Goal: Transaction & Acquisition: Book appointment/travel/reservation

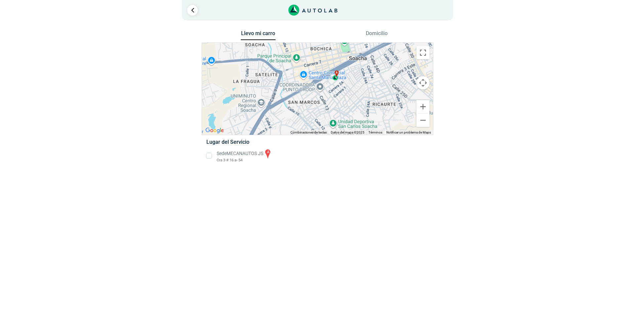
click at [379, 35] on button "Domicilio" at bounding box center [377, 35] width 35 height 10
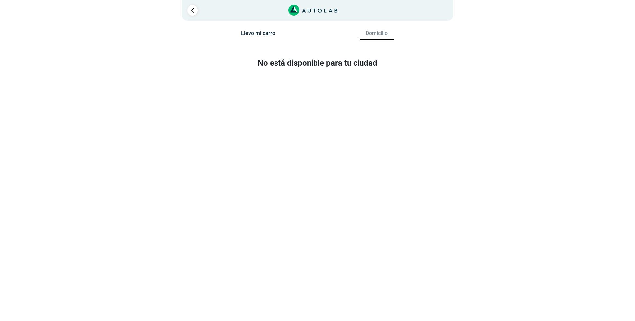
click at [261, 35] on button "Llevo mi carro" at bounding box center [258, 35] width 35 height 10
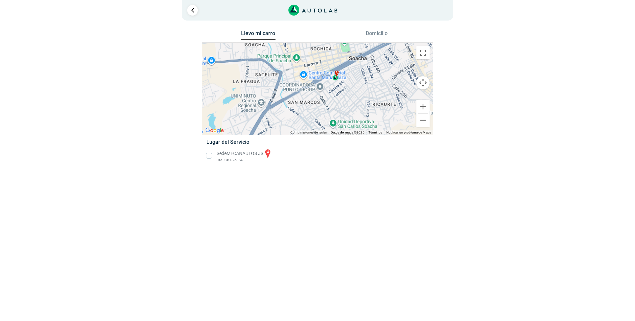
click at [209, 156] on li "Sede MECANAUTOS JS a Cra 3 # 16 a- 54" at bounding box center [318, 155] width 232 height 15
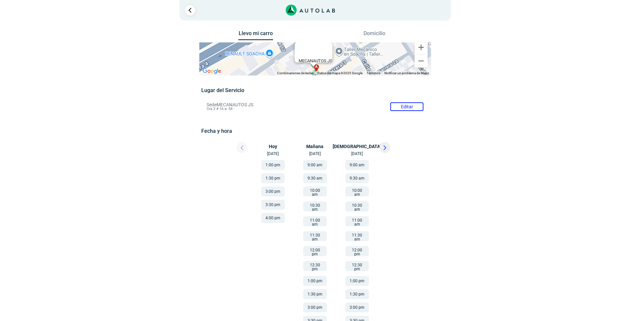
click at [358, 192] on button "10:00 am" at bounding box center [357, 191] width 24 height 10
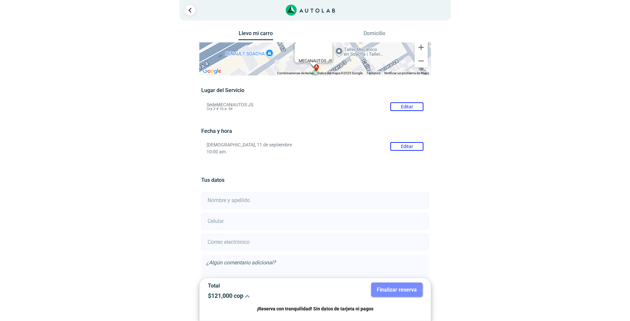
scroll to position [38, 0]
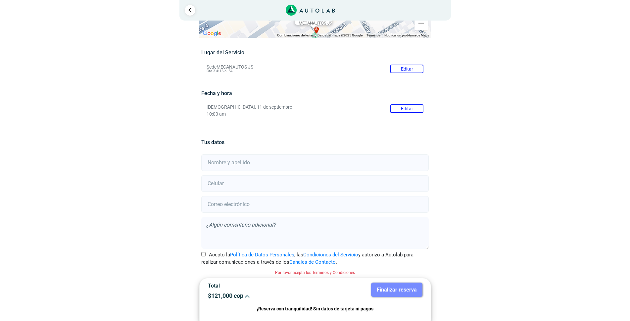
click at [256, 166] on input "text" at bounding box center [314, 162] width 227 height 17
type input "[PERSON_NAME]"
click at [250, 184] on input "number" at bounding box center [314, 183] width 227 height 17
type input "3152989634"
click at [236, 198] on input "email" at bounding box center [314, 204] width 227 height 17
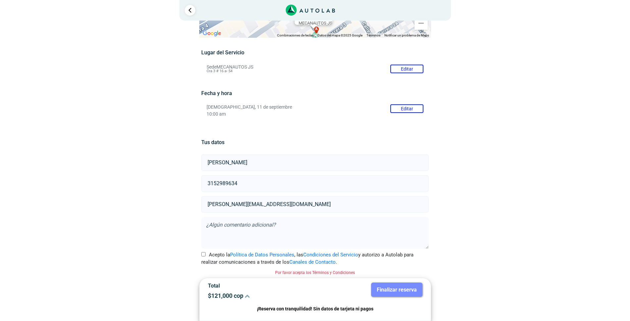
type input "[PERSON_NAME][EMAIL_ADDRESS][DOMAIN_NAME]"
click at [237, 223] on textarea at bounding box center [314, 233] width 227 height 32
click at [203, 252] on input "Acepto la Política de Datos Personales , las Condiciones del Servicio y autoriz…" at bounding box center [203, 254] width 4 height 4
checkbox input "true"
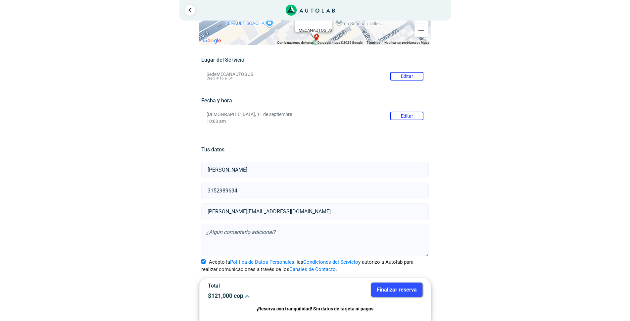
scroll to position [29, 0]
click at [392, 289] on button "Finalizar reserva" at bounding box center [396, 289] width 51 height 14
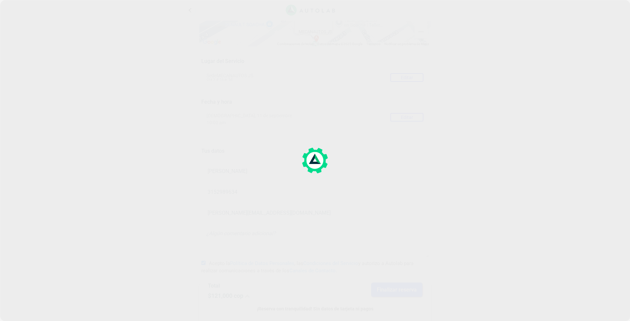
scroll to position [0, 0]
